Goal: Transaction & Acquisition: Purchase product/service

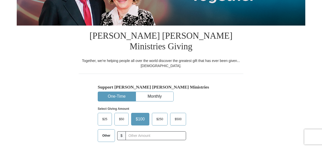
scroll to position [126, 0]
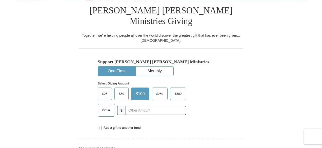
click at [103, 106] on span "Other" at bounding box center [106, 110] width 13 height 8
click at [0, 0] on input "Other" at bounding box center [0, 0] width 0 height 0
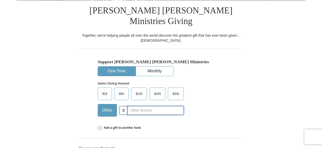
click at [141, 106] on input "text" at bounding box center [155, 110] width 56 height 9
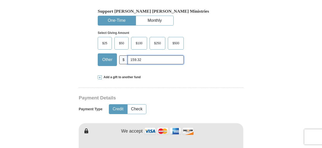
scroll to position [202, 0]
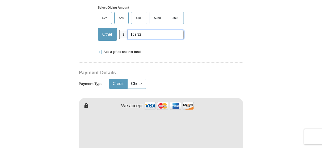
type input "159.32"
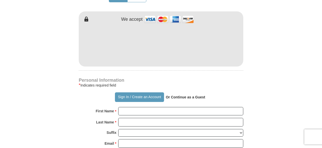
scroll to position [304, 0]
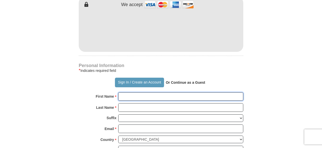
click at [124, 92] on input "First Name *" at bounding box center [180, 96] width 125 height 9
type input "[PERSON_NAME]"
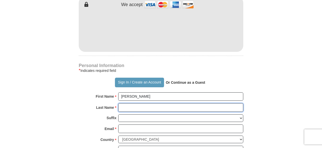
click at [132, 103] on input "Last Name *" at bounding box center [180, 107] width 125 height 9
type input "[PERSON_NAME]"
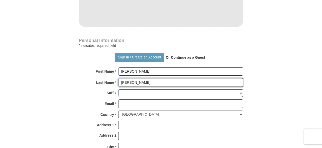
scroll to position [329, 0]
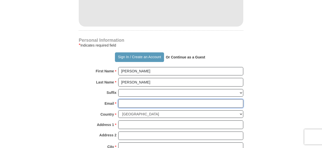
click at [129, 99] on input "Email *" at bounding box center [180, 103] width 125 height 9
drag, startPoint x: 129, startPoint y: 94, endPoint x: 121, endPoint y: 90, distance: 8.7
click at [121, 99] on input "Email *" at bounding box center [180, 103] width 125 height 9
type input "[EMAIL_ADDRESS][DOMAIN_NAME]"
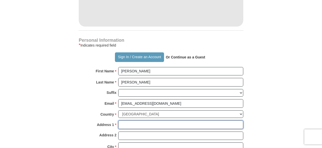
type input "[STREET_ADDRESS]"
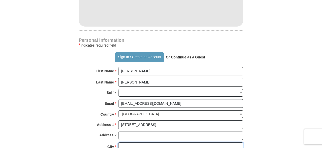
type input "[GEOGRAPHIC_DATA]"
select select "MN"
type input "55369"
type input "7634207170"
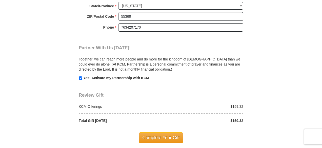
scroll to position [481, 0]
click at [156, 132] on span "Complete Your Gift" at bounding box center [161, 137] width 45 height 11
